Goal: Task Accomplishment & Management: Complete application form

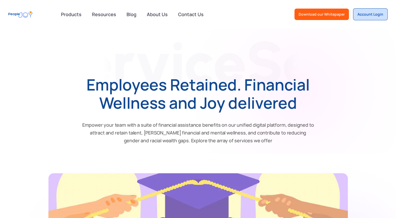
click at [385, 11] on link "Account Login" at bounding box center [370, 14] width 35 height 12
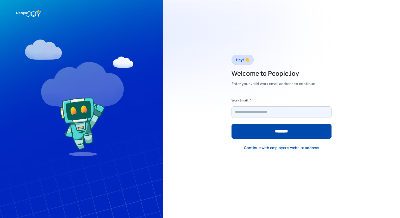
click at [284, 114] on input "Form" at bounding box center [282, 112] width 100 height 11
type input "**********"
click at [232, 124] on input "********" at bounding box center [282, 131] width 100 height 15
